Goal: Task Accomplishment & Management: Use online tool/utility

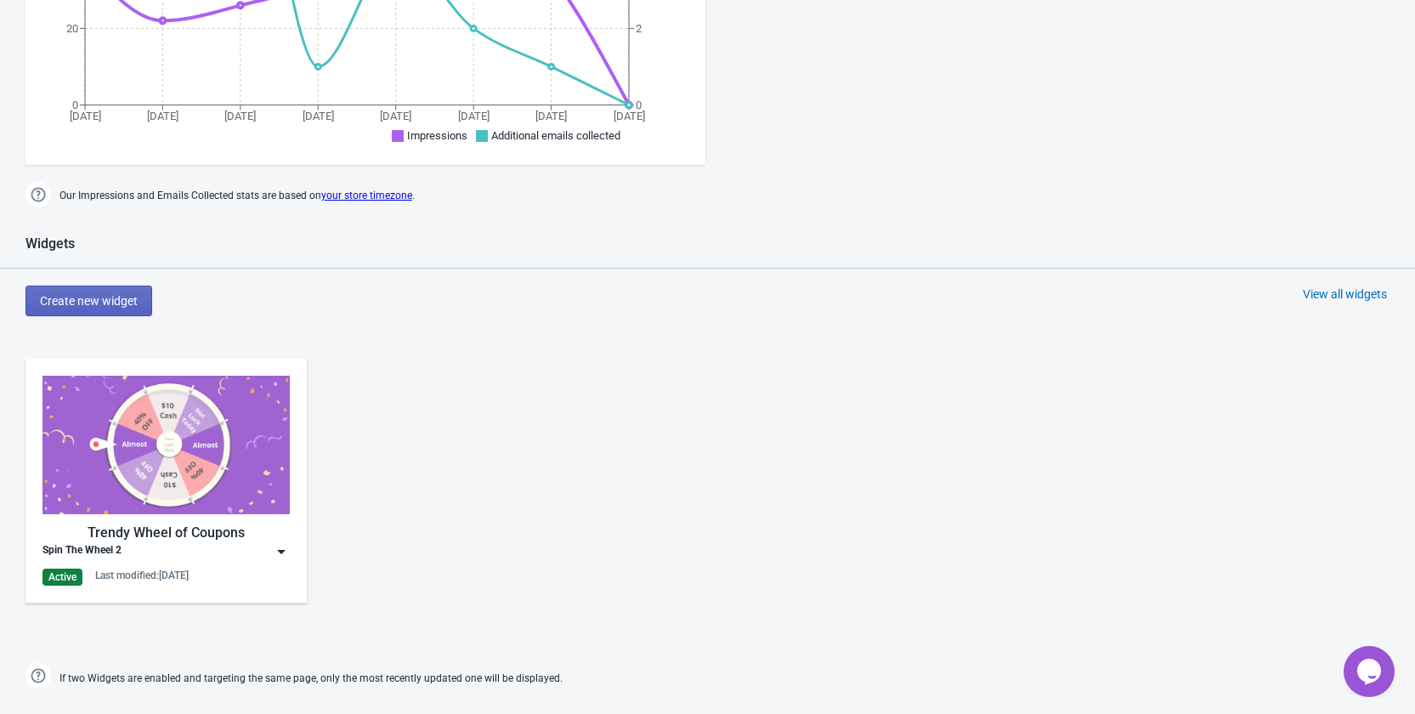
scroll to position [680, 0]
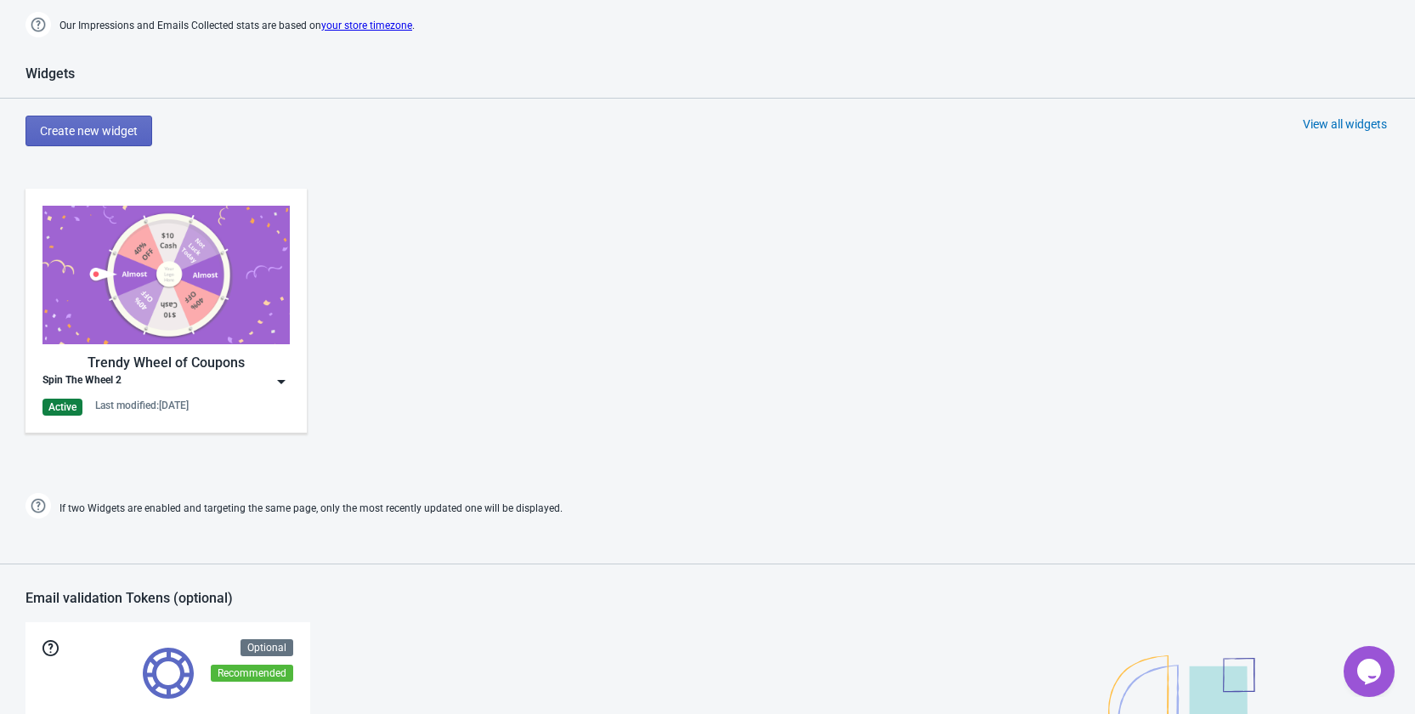
click at [290, 386] on div "Trendy Wheel of Coupons Spin The Wheel 2 Active Last modified: [DATE]" at bounding box center [165, 311] width 281 height 244
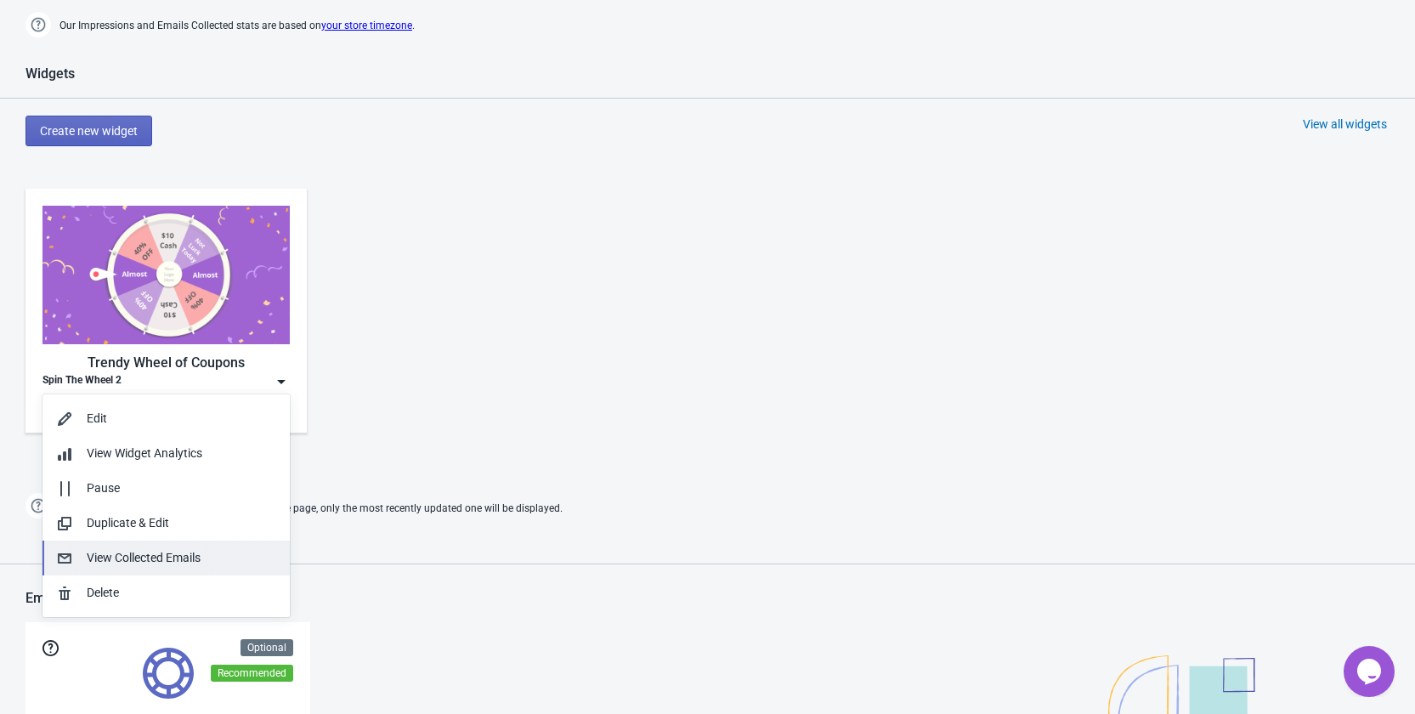
click at [196, 558] on div "View Collected Emails" at bounding box center [182, 558] width 190 height 18
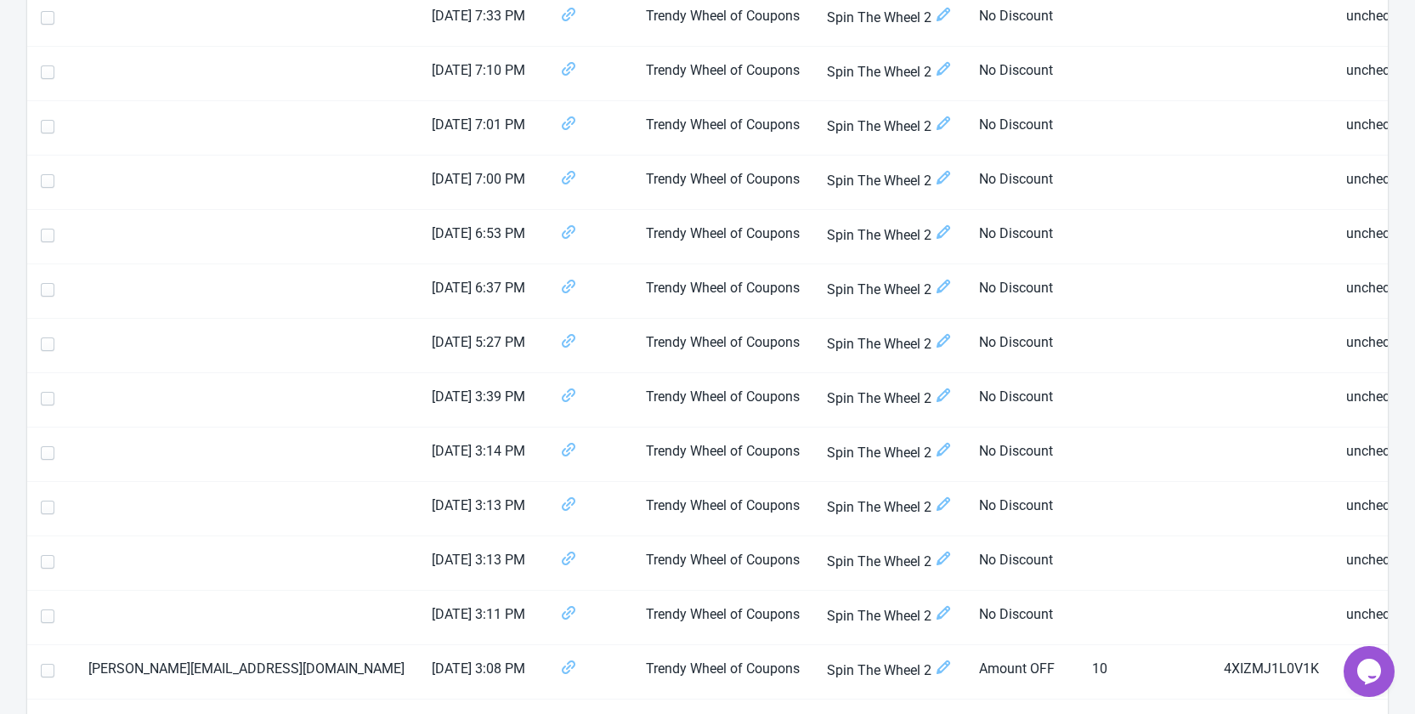
scroll to position [2465, 0]
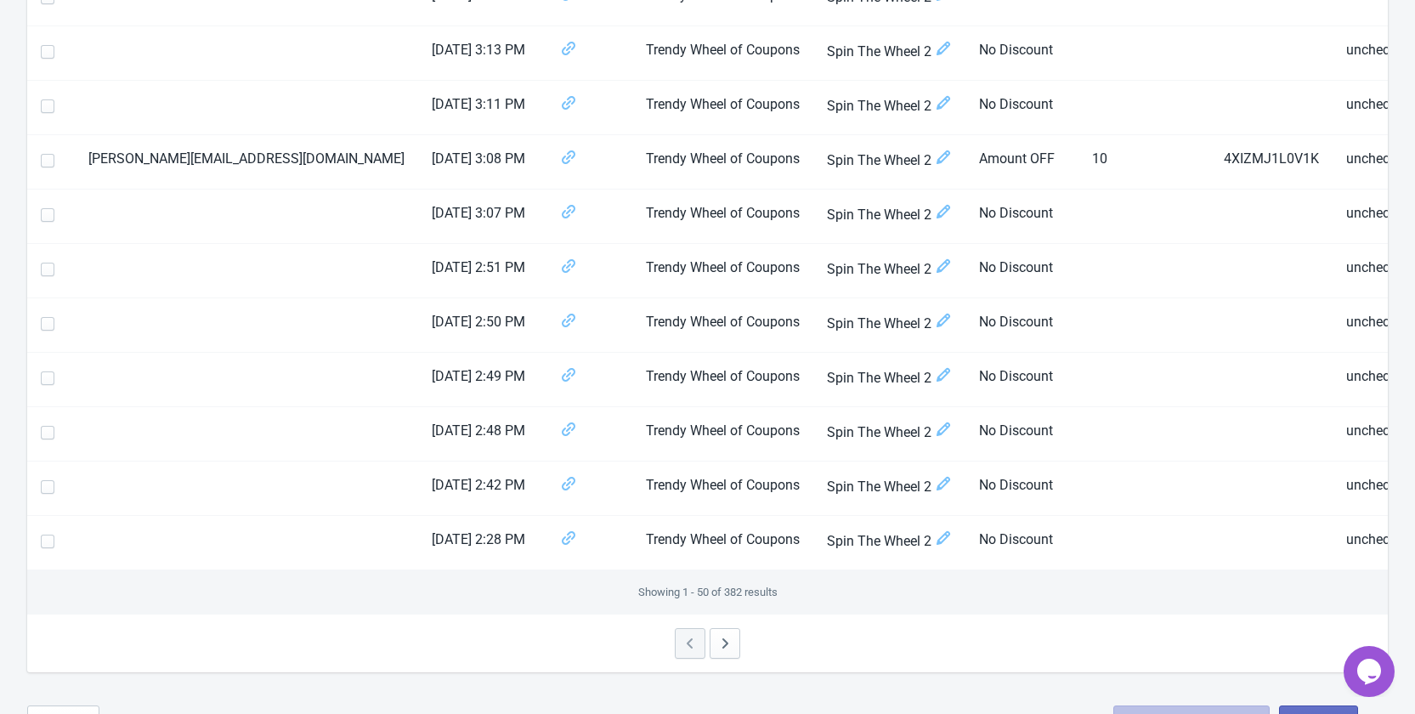
click at [707, 655] on div at bounding box center [707, 643] width 1361 height 58
click at [715, 654] on button "button" at bounding box center [725, 643] width 31 height 31
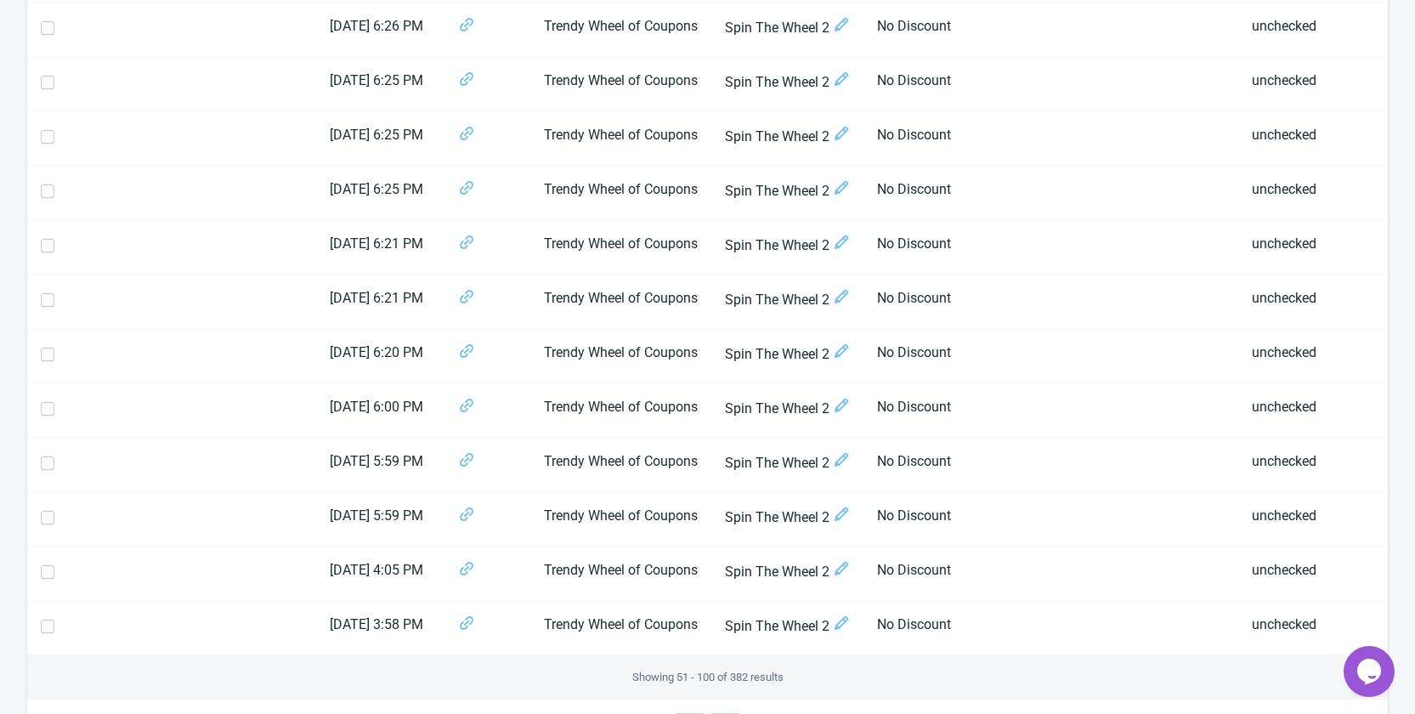
scroll to position [2513, 0]
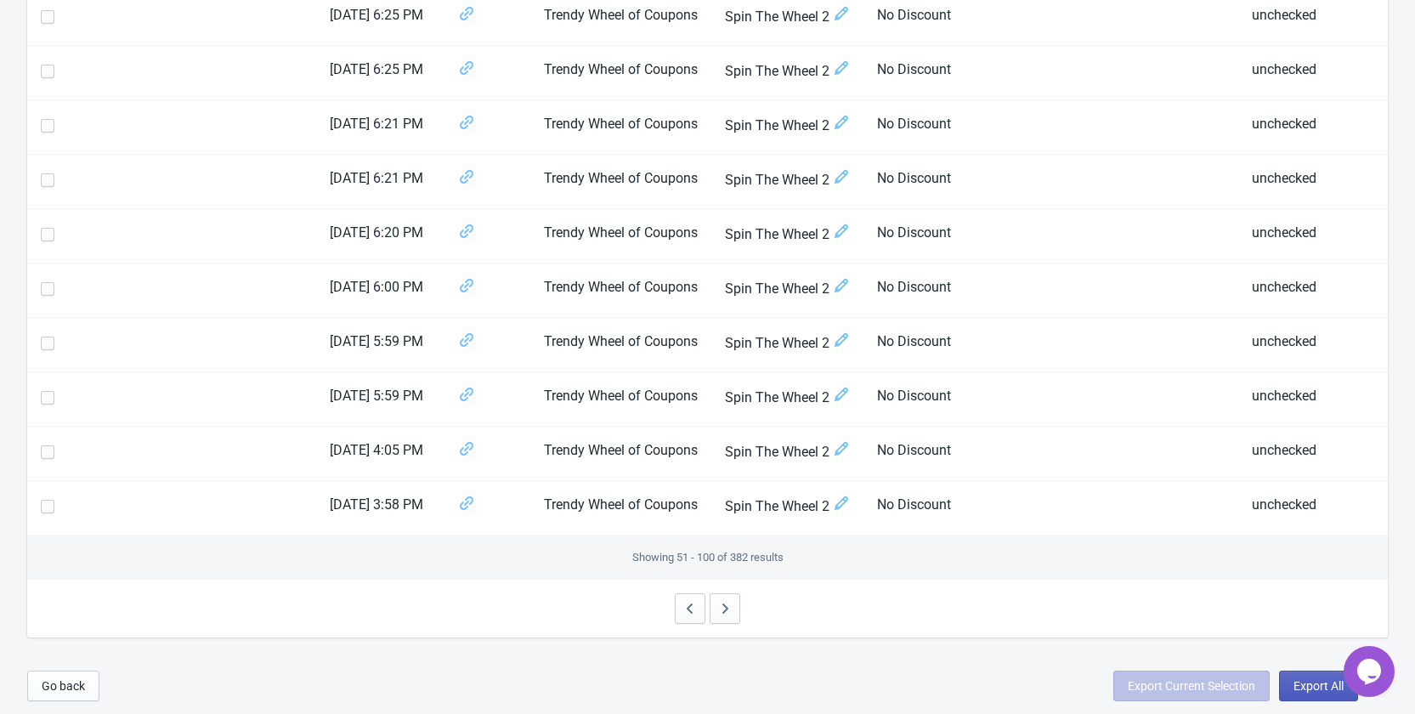
click at [1304, 684] on span "Export All" at bounding box center [1319, 686] width 50 height 14
select select "2025"
select select "8"
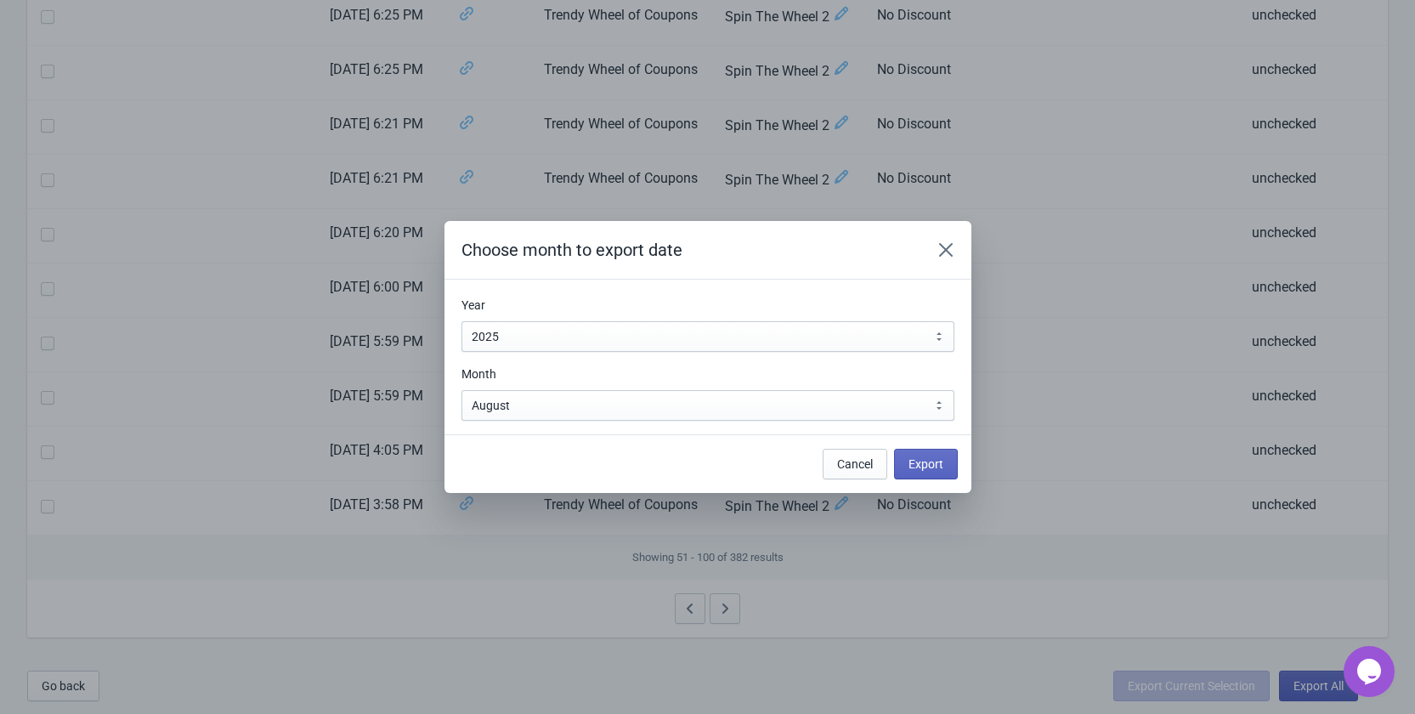
scroll to position [0, 0]
click at [937, 467] on span "Export" at bounding box center [926, 464] width 35 height 14
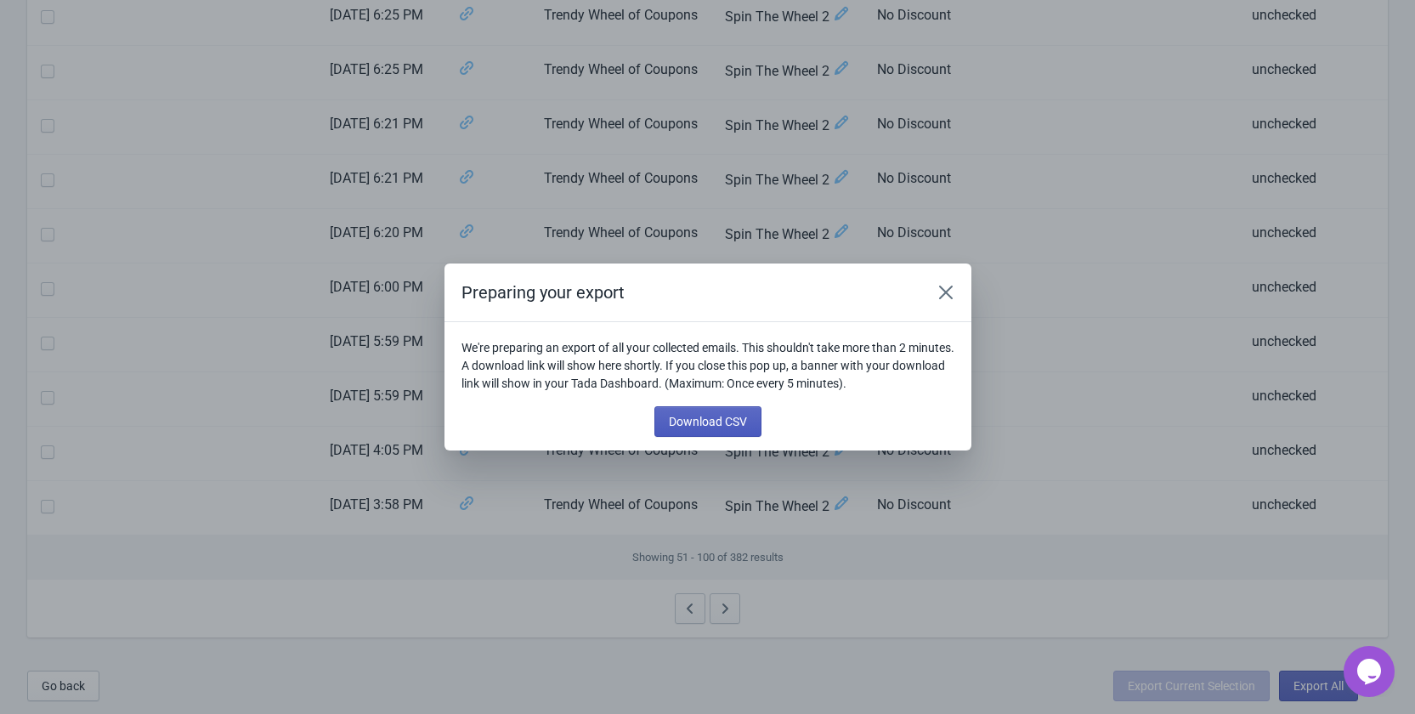
click at [747, 424] on button "Download CSV" at bounding box center [707, 421] width 107 height 31
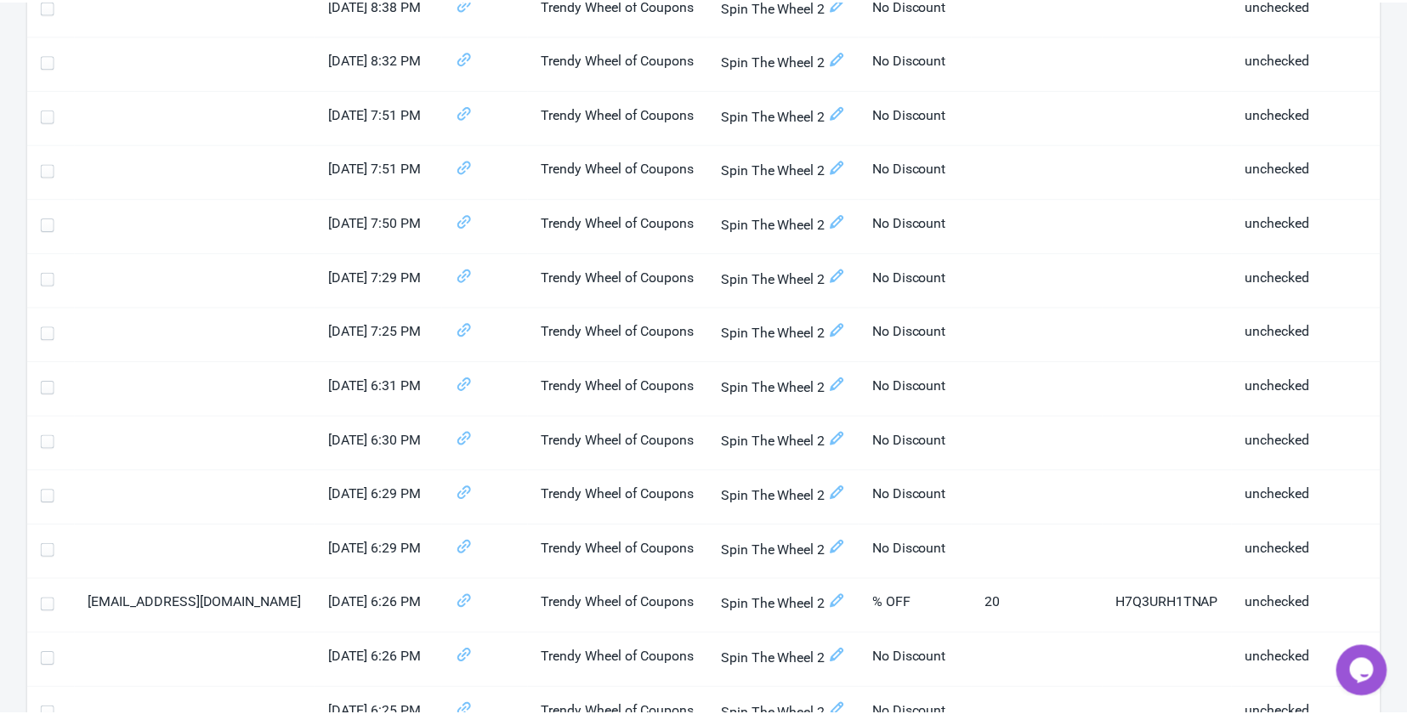
scroll to position [1663, 0]
